Goal: Information Seeking & Learning: Learn about a topic

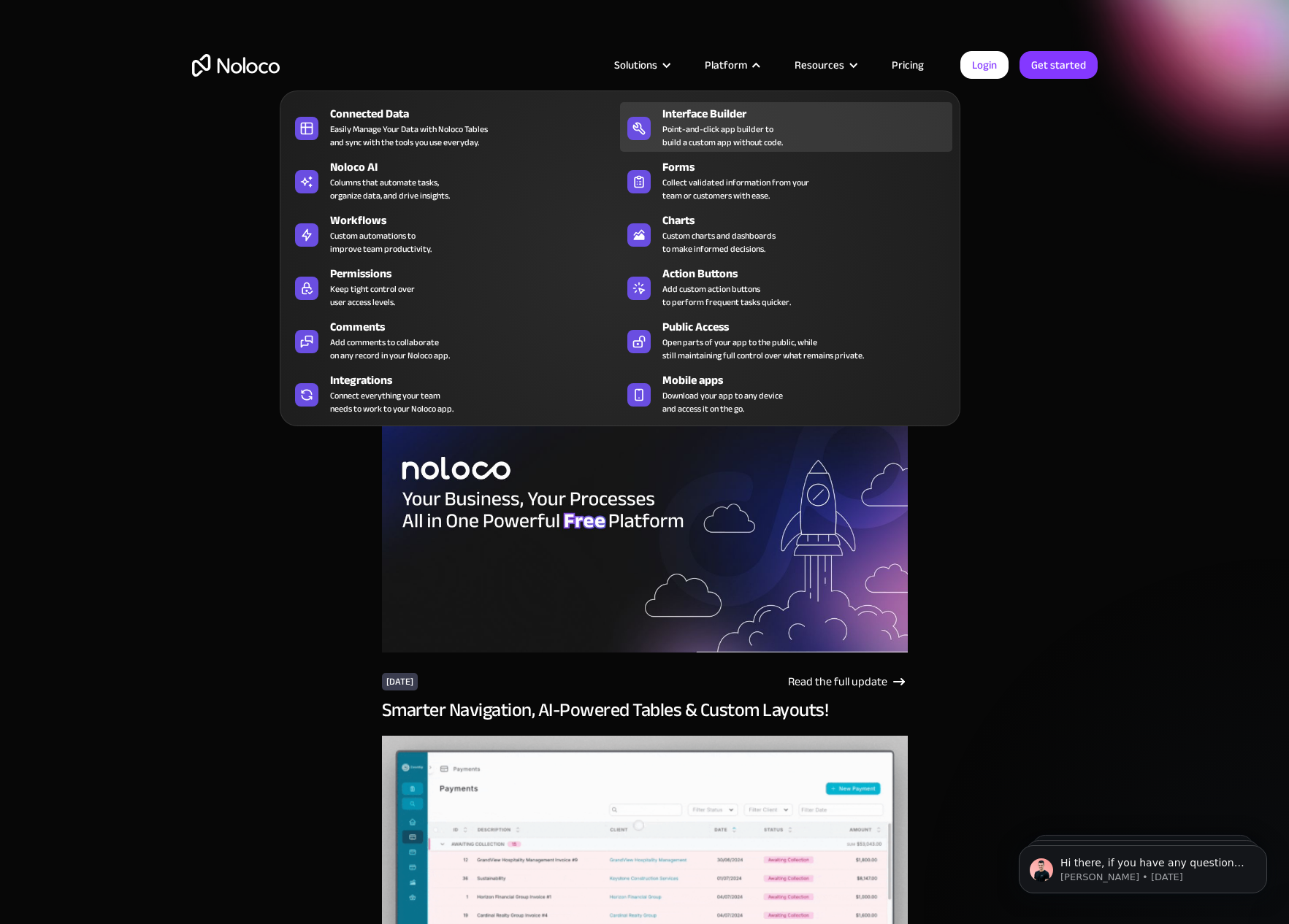
click at [731, 105] on link "Interface Builder Point-and-click app builder to build a custom app without cod…" at bounding box center [786, 127] width 332 height 50
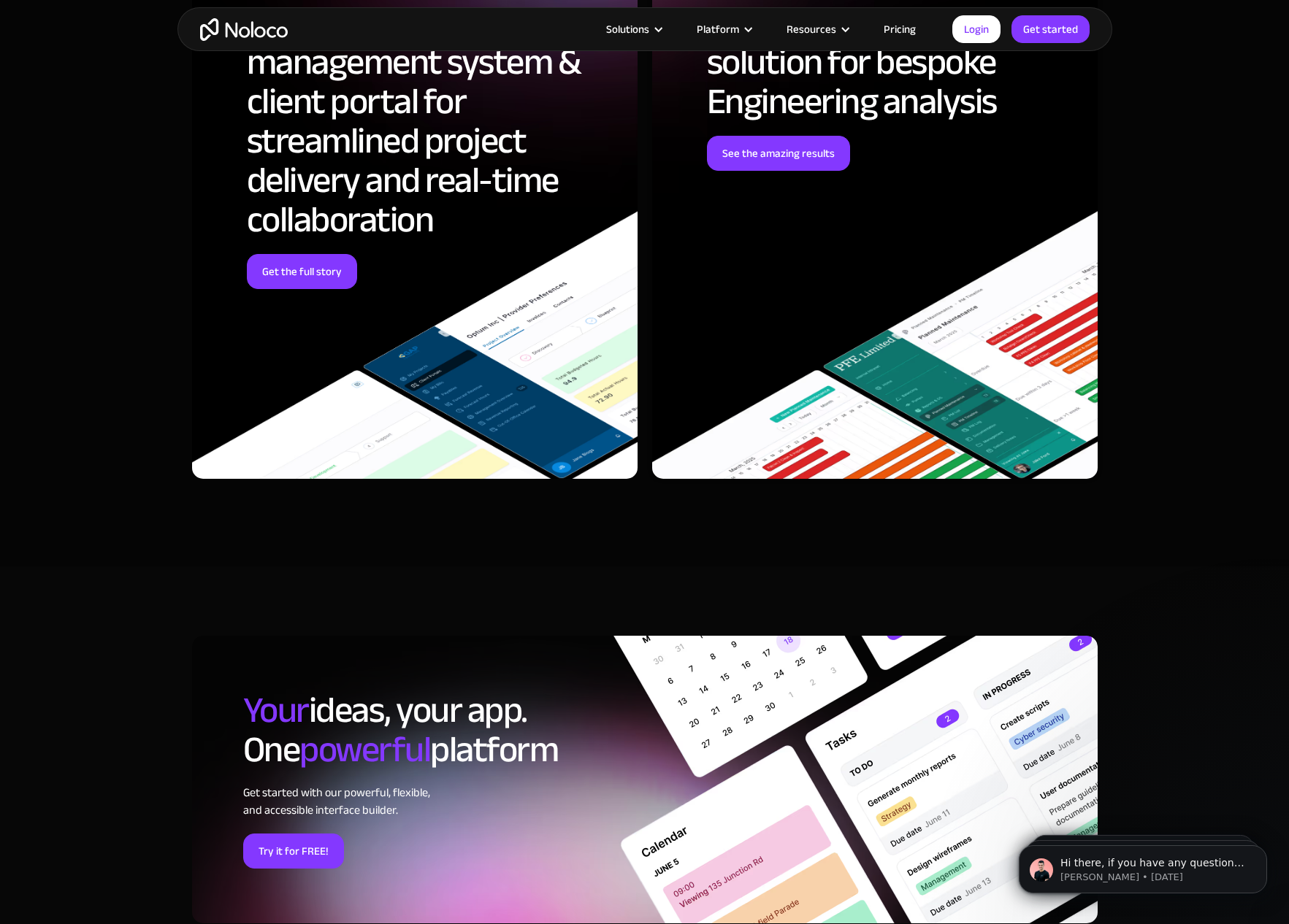
scroll to position [4085, 0]
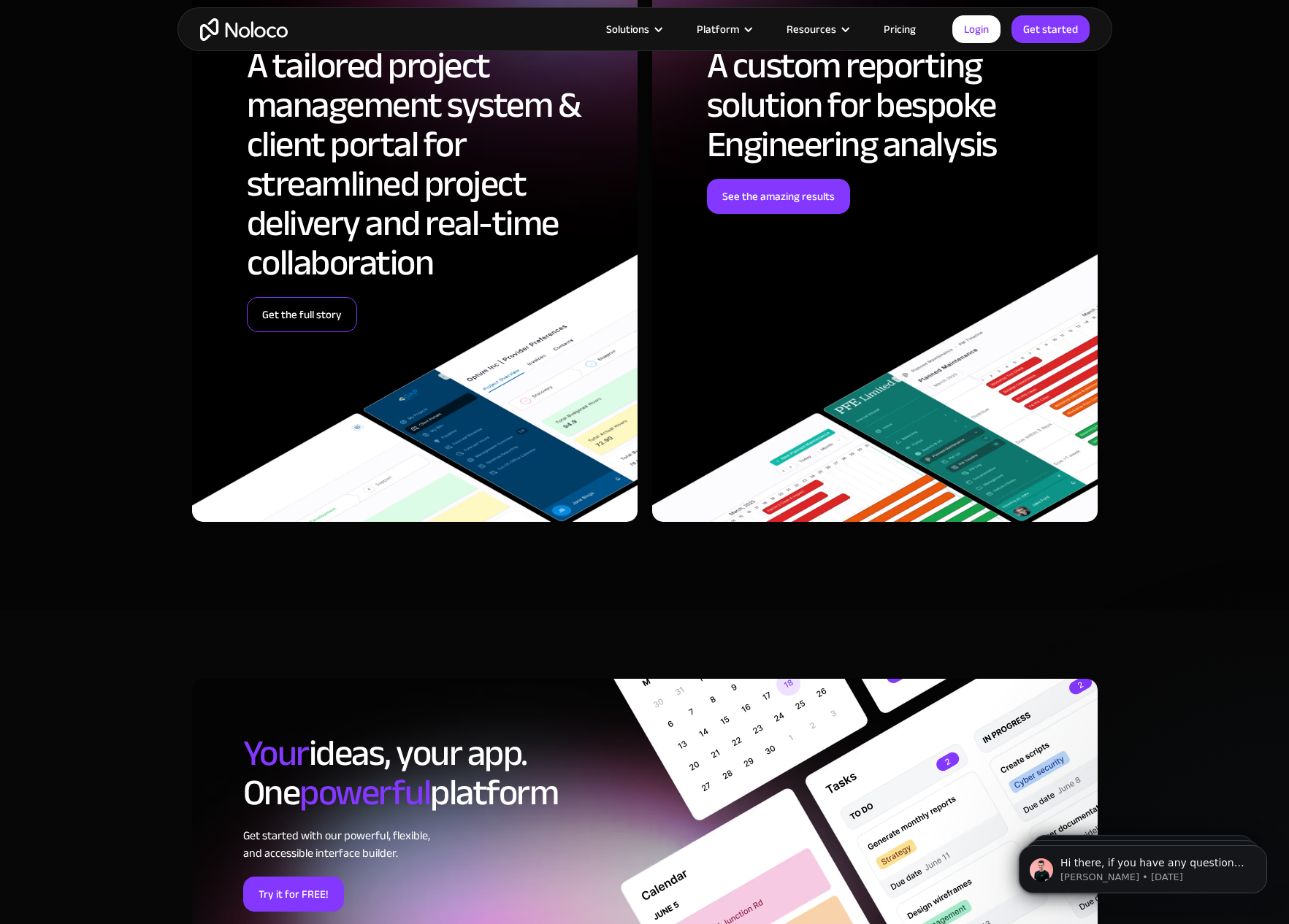
click at [328, 320] on link "Get the full story" at bounding box center [302, 315] width 110 height 35
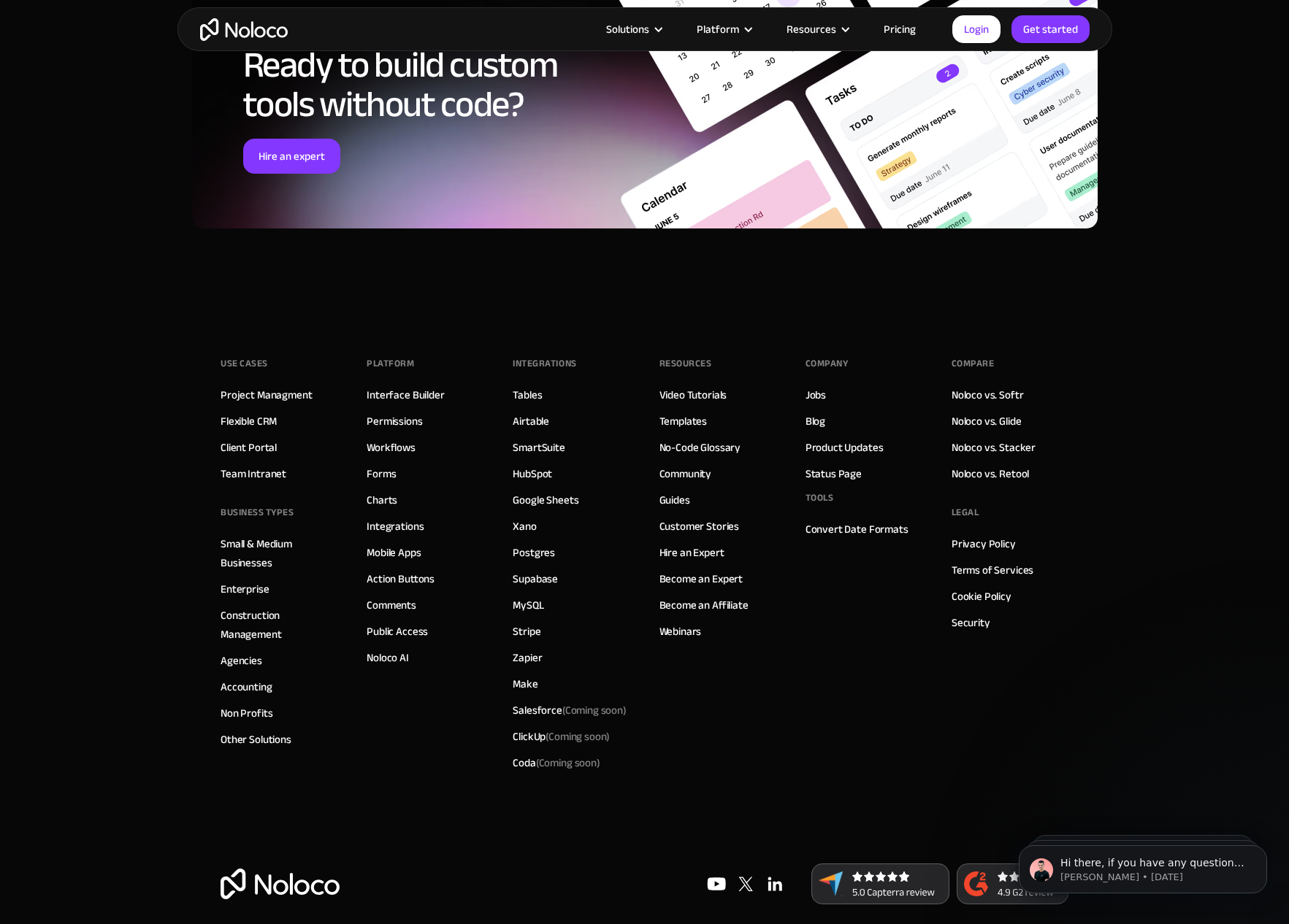
scroll to position [4278, 0]
click at [253, 439] on link "Client Portal" at bounding box center [248, 448] width 56 height 19
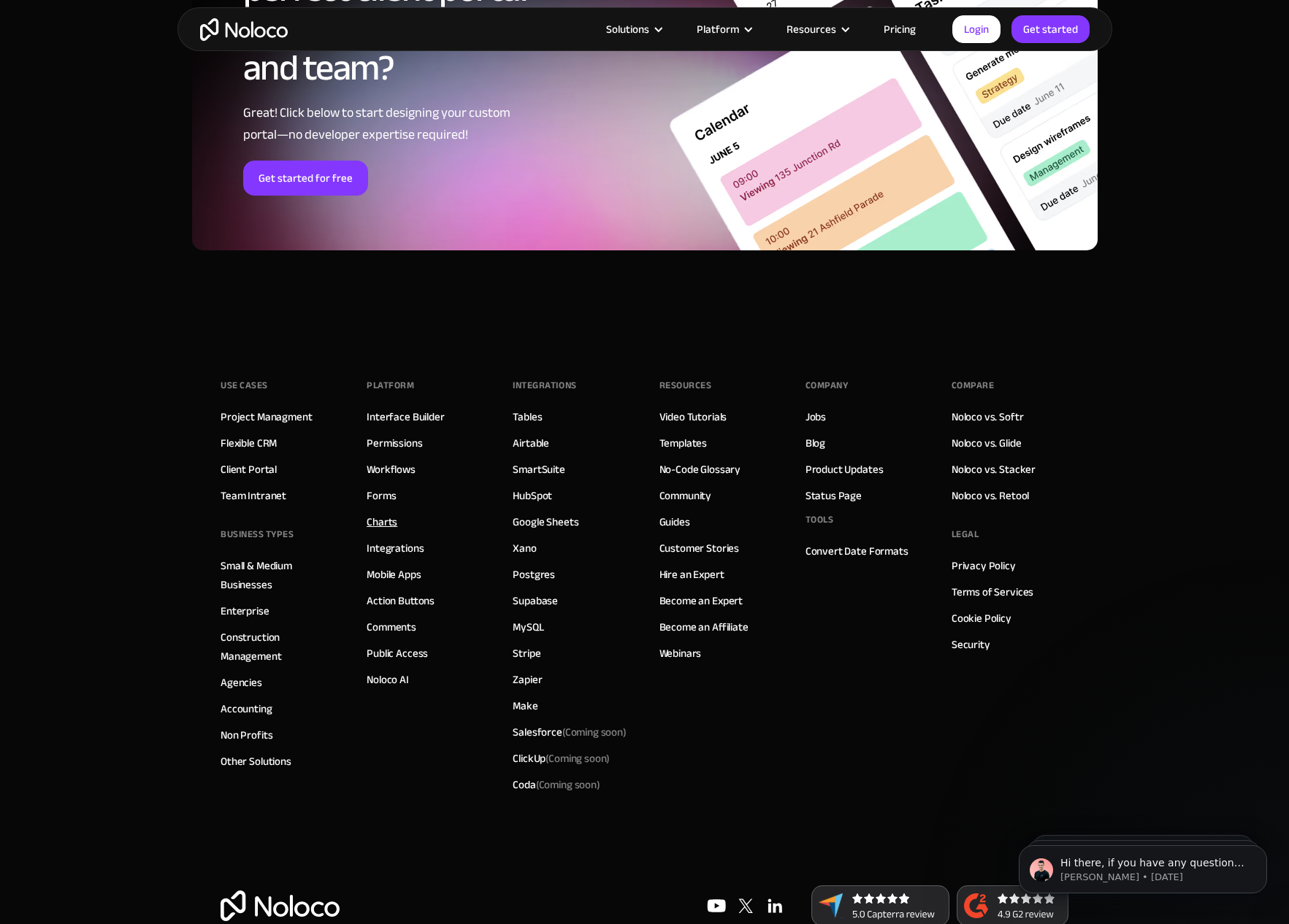
scroll to position [7854, 0]
click at [395, 676] on link "Noloco AI" at bounding box center [387, 680] width 42 height 19
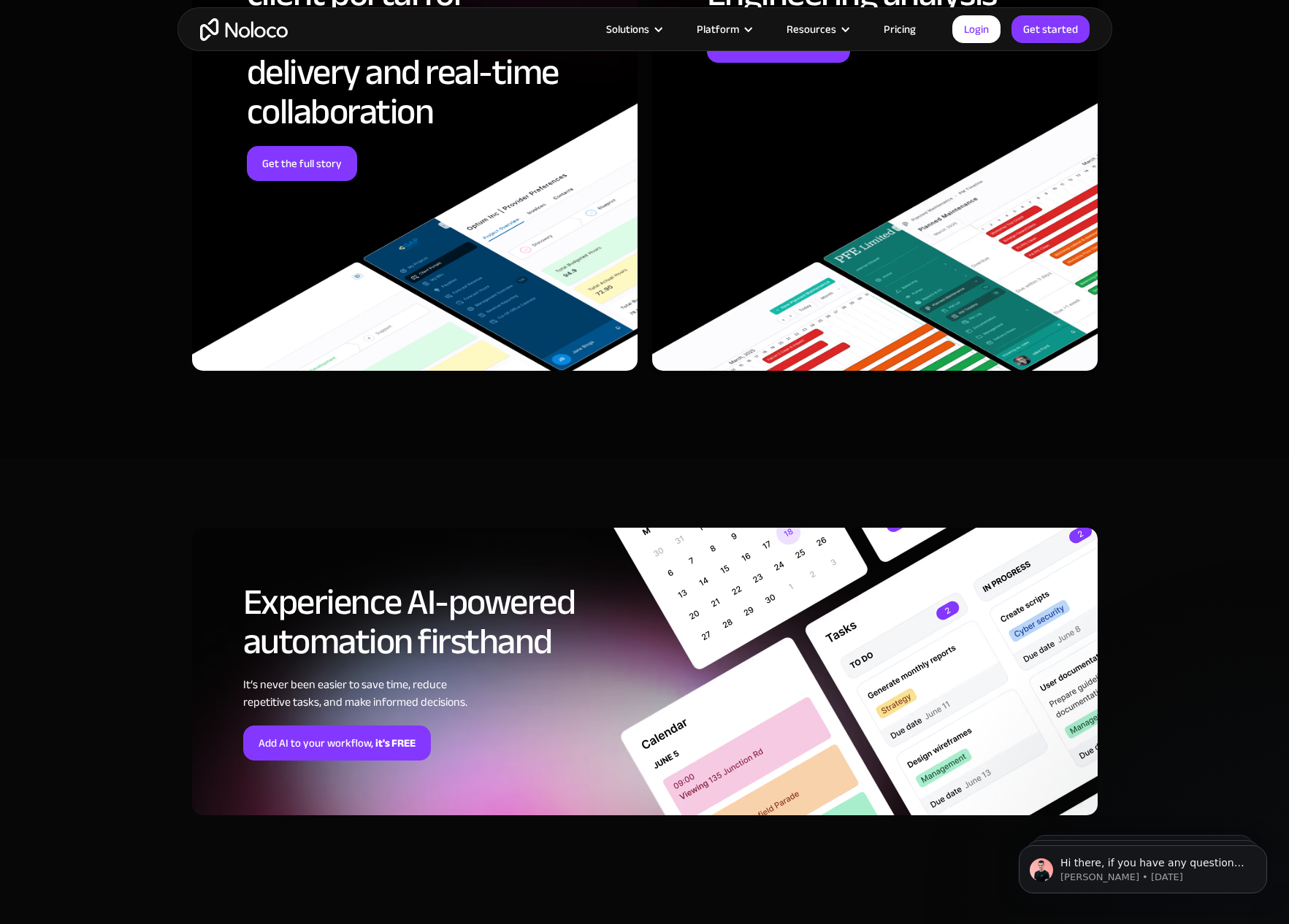
scroll to position [4542, 0]
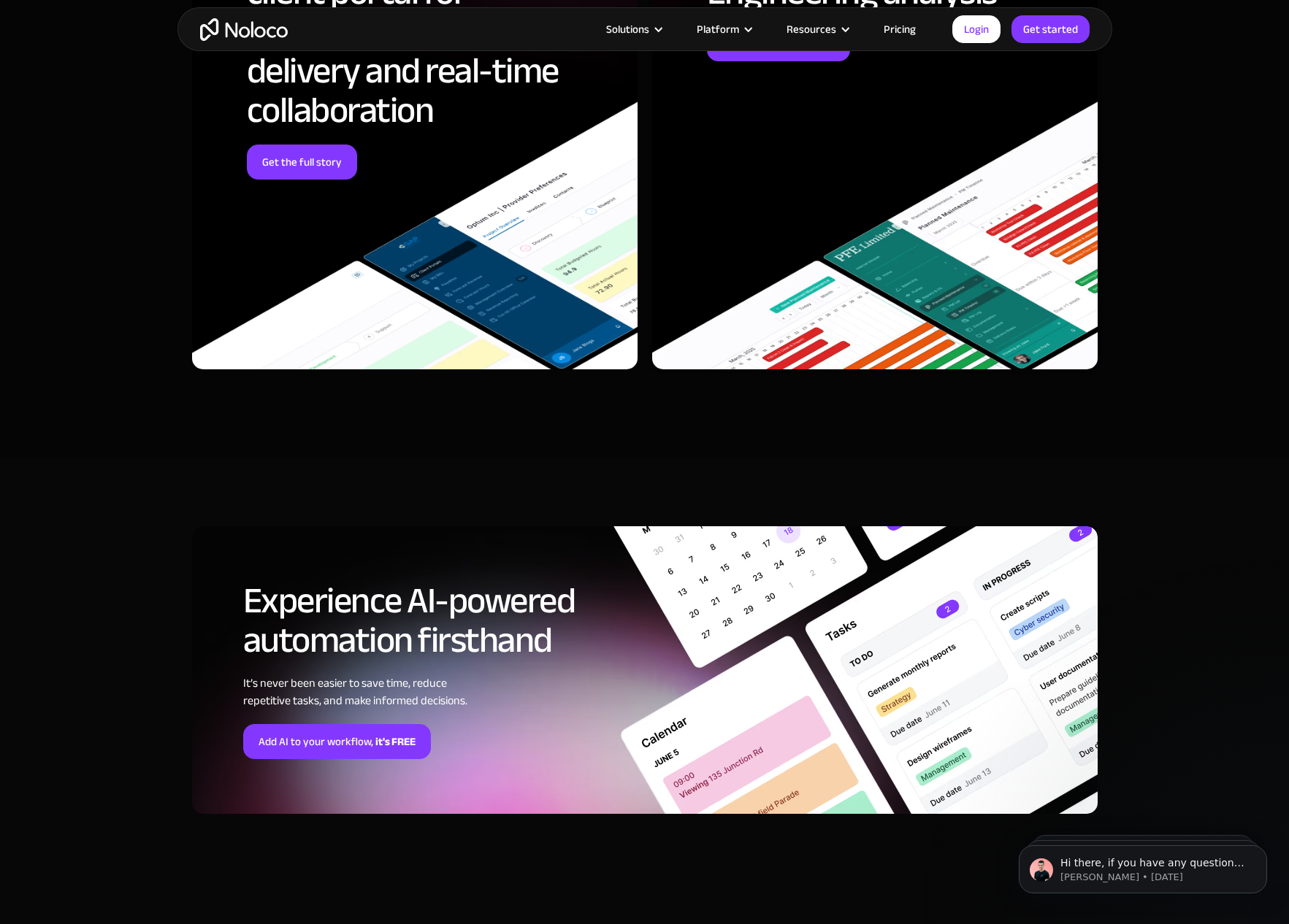
click at [897, 29] on link "Pricing" at bounding box center [899, 28] width 69 height 19
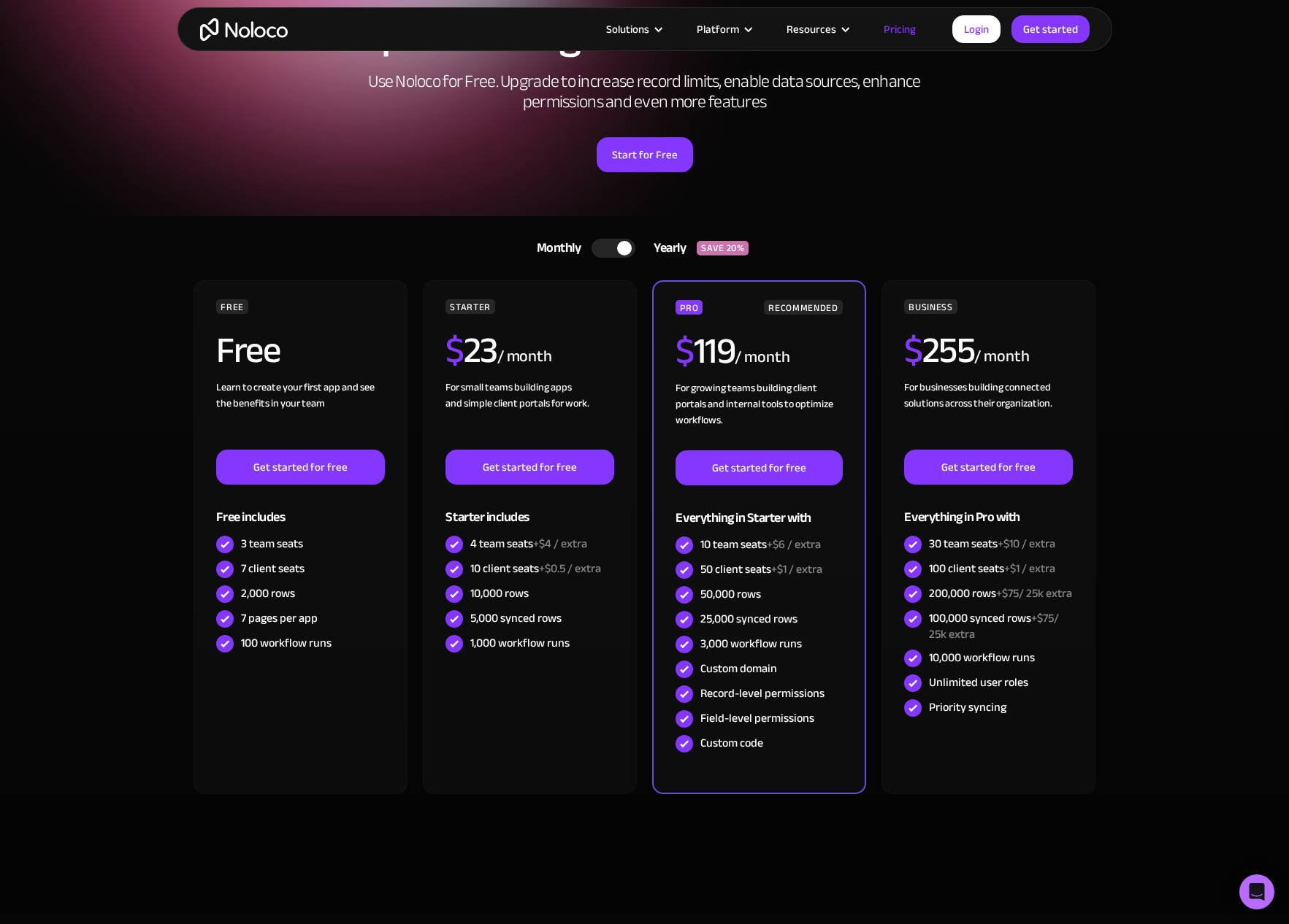
scroll to position [127, 0]
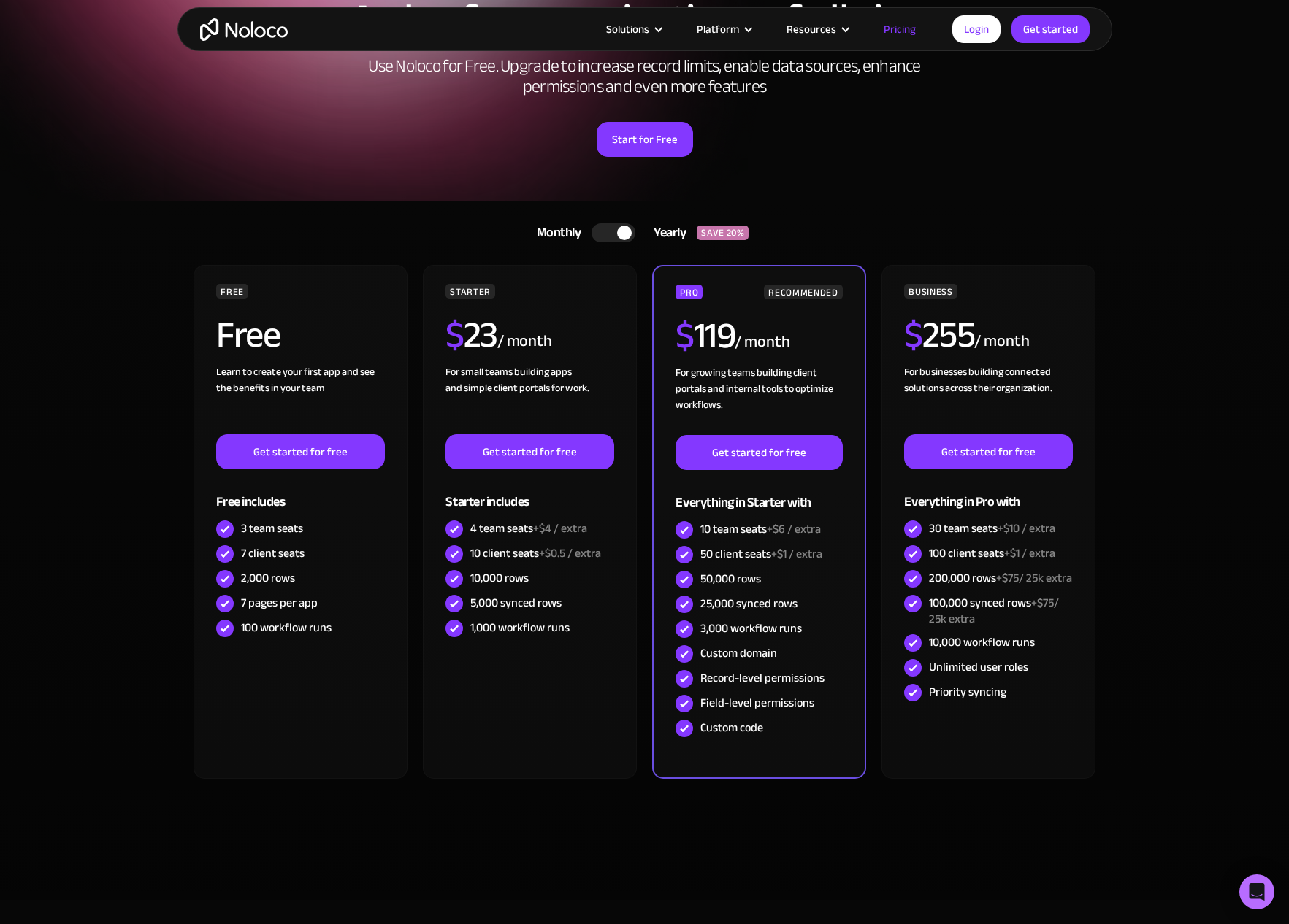
click at [656, 230] on div "Yearly" at bounding box center [665, 233] width 61 height 22
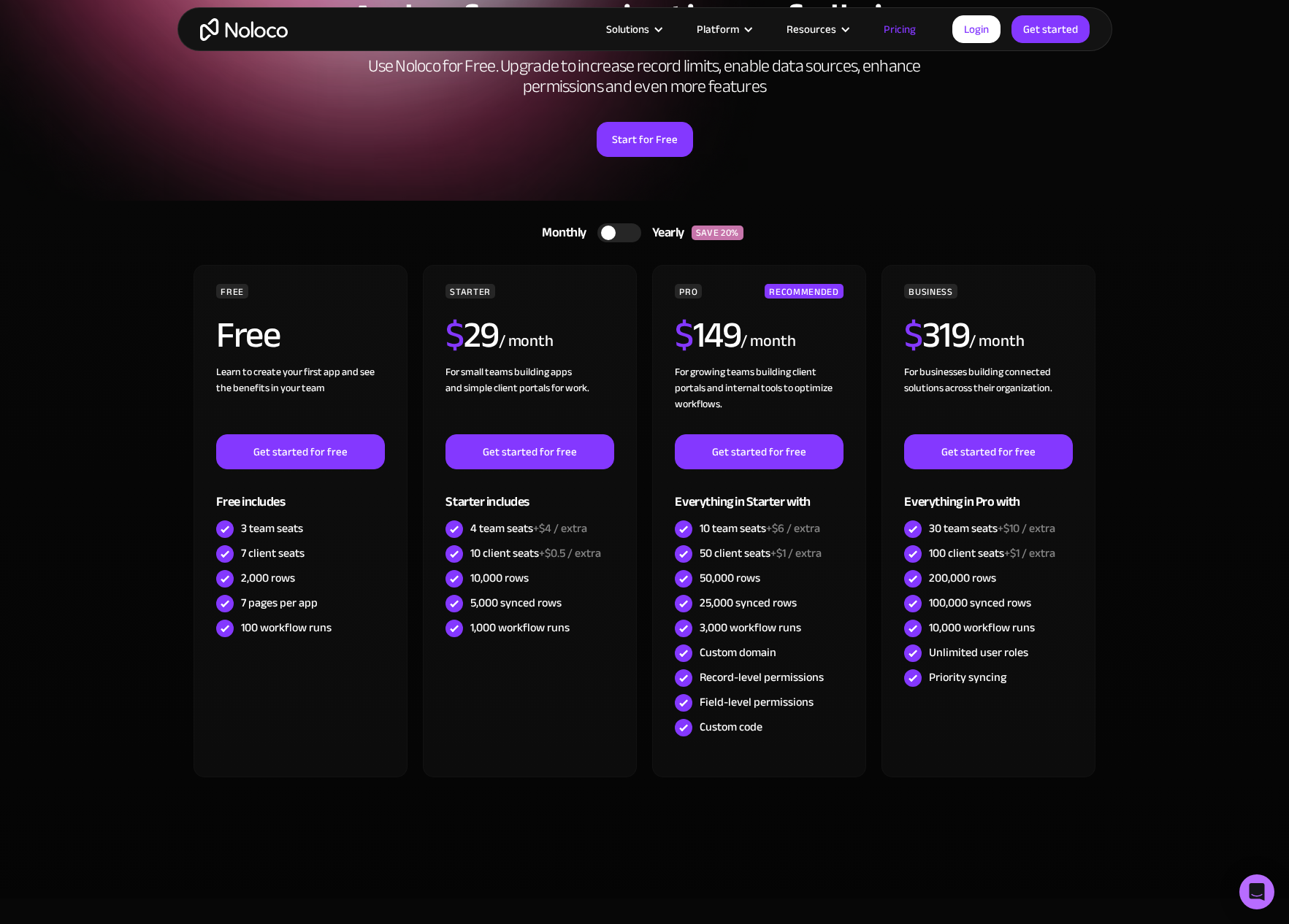
click at [624, 231] on div at bounding box center [619, 233] width 44 height 19
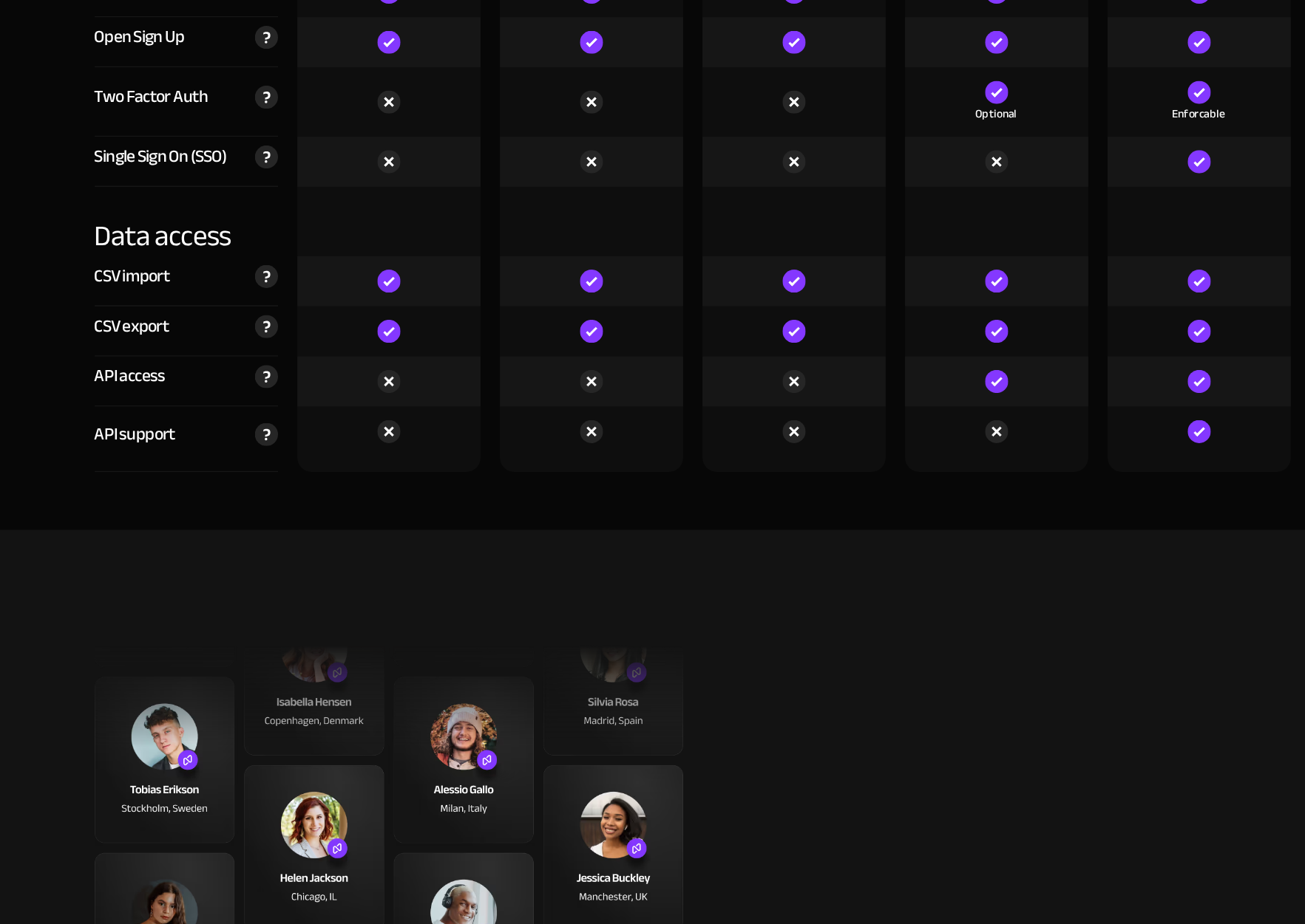
scroll to position [4818, 0]
